Goal: Task Accomplishment & Management: Use online tool/utility

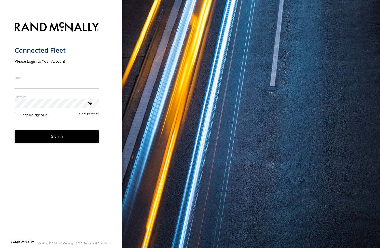
type input "**********"
click at [72, 142] on button "Sign in" at bounding box center [57, 137] width 85 height 12
click at [103, 126] on form "**********" at bounding box center [61, 130] width 93 height 222
click at [73, 138] on button "Sign in" at bounding box center [57, 137] width 85 height 12
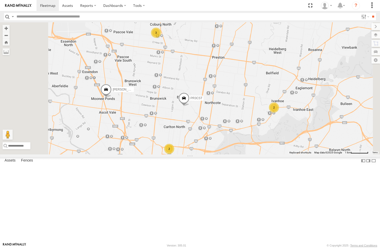
click at [0, 0] on span at bounding box center [0, 0] width 0 height 0
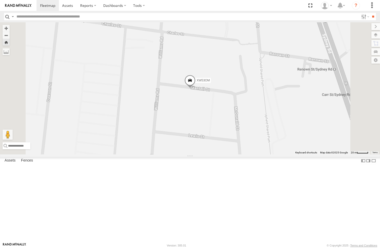
click at [0, 0] on div "WILL All Assets [GEOGRAPHIC_DATA] -37.77204 145.04053 XW53OM All Assets [PERSON…" at bounding box center [0, 0] width 0 height 0
click at [0, 0] on div "WILL All Assets Upper Heidelberg Rd Ivanhoe -37.77204 145.04053 XW53OM All Asse…" at bounding box center [0, 0] width 0 height 0
click at [0, 0] on span at bounding box center [0, 0] width 0 height 0
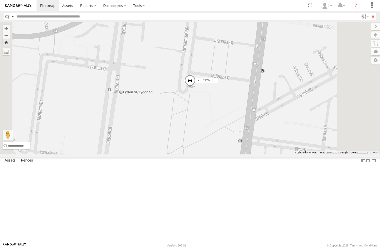
click at [0, 0] on span at bounding box center [0, 0] width 0 height 0
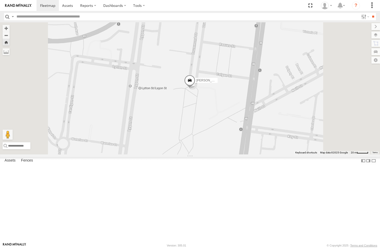
click at [0, 0] on span at bounding box center [0, 0] width 0 height 0
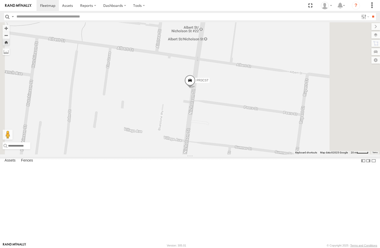
click at [0, 0] on div "WILL All Assets Upper Heidelberg Rd Ivanhoe -37.77204 145.04053 XW53OM All Asse…" at bounding box center [0, 0] width 0 height 0
click at [0, 0] on span at bounding box center [0, 0] width 0 height 0
